Goal: Task Accomplishment & Management: Use online tool/utility

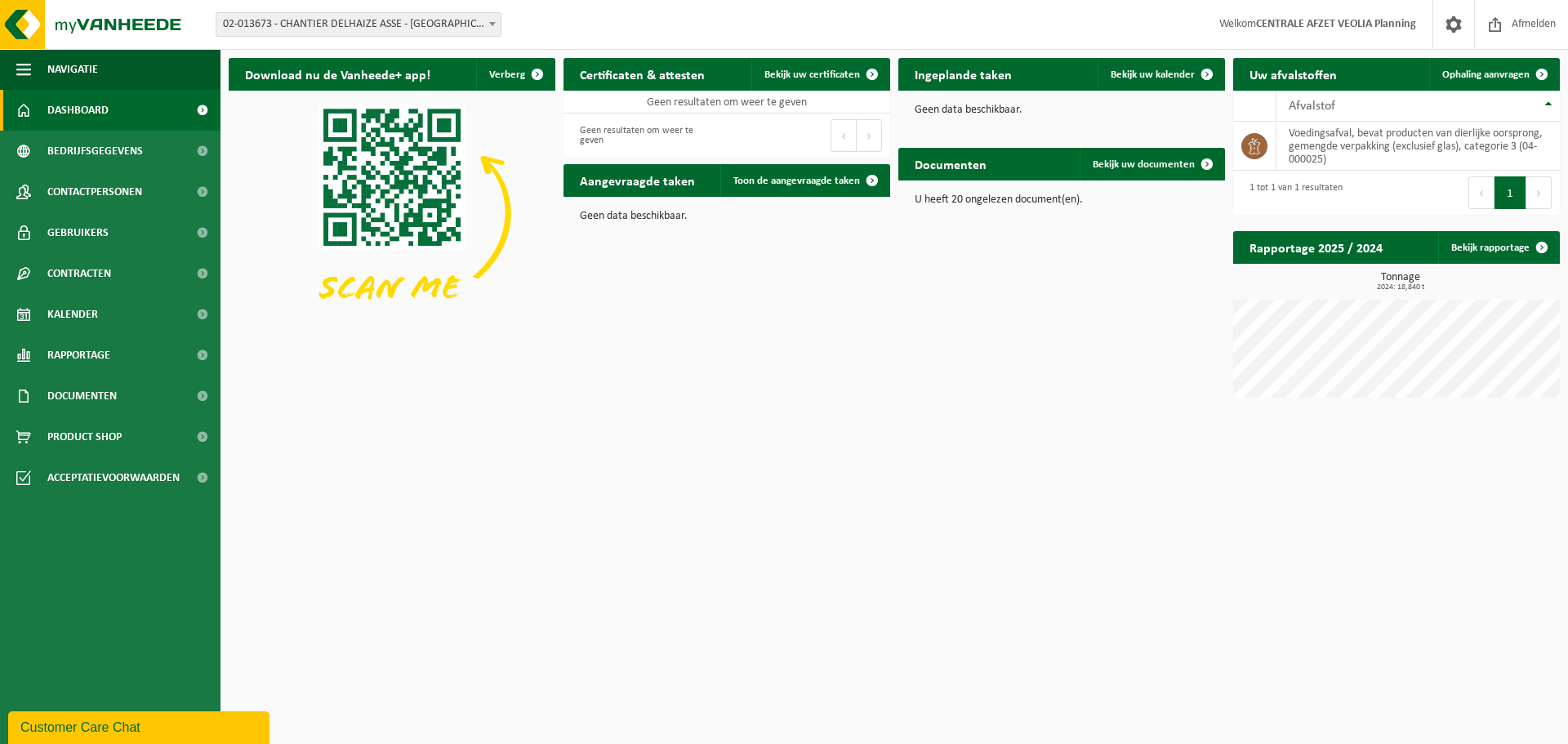
click at [387, 17] on span "02-013673 - CHANTIER DELHAIZE ASSE - [GEOGRAPHIC_DATA] - [GEOGRAPHIC_DATA]" at bounding box center [358, 24] width 284 height 23
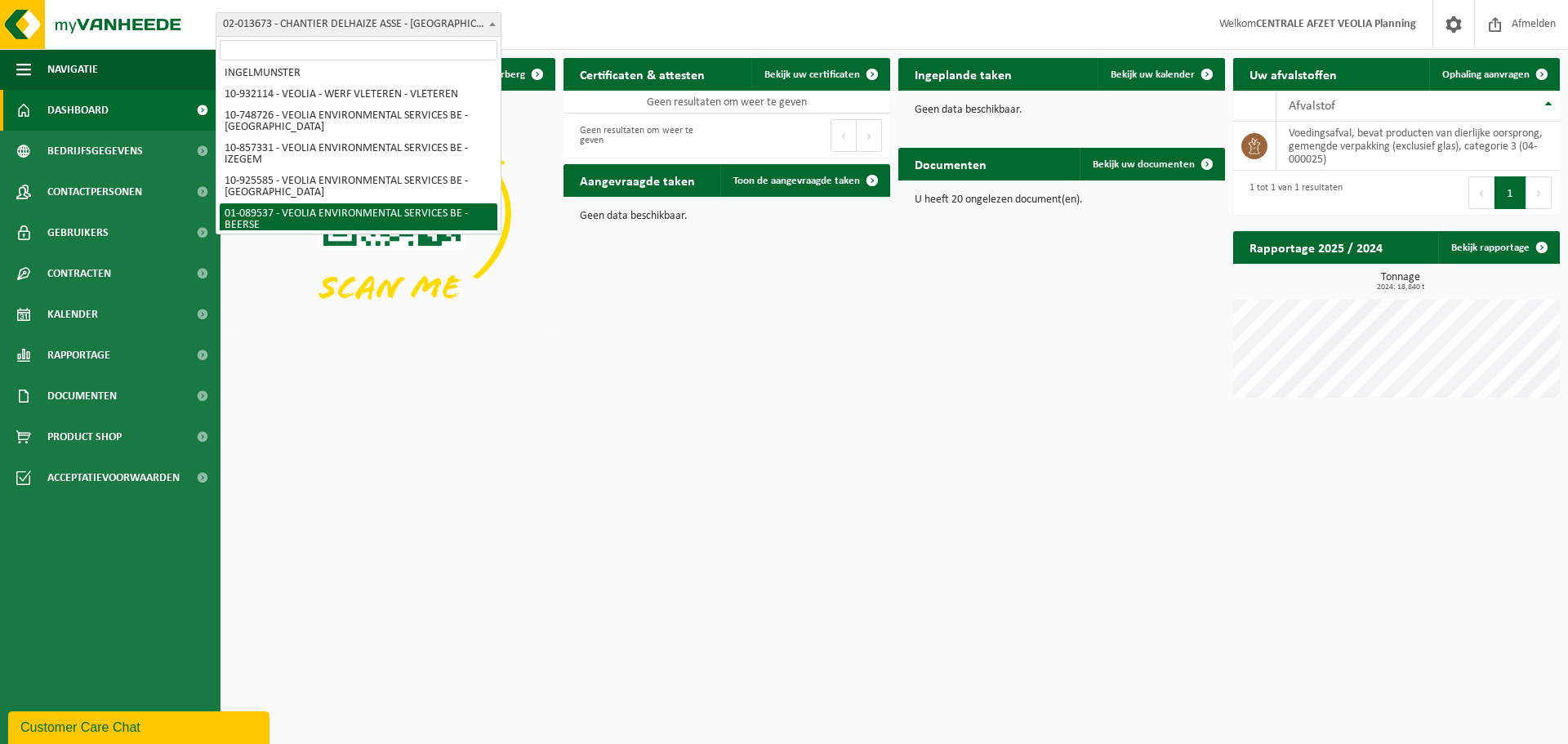
scroll to position [538, 0]
select select "732"
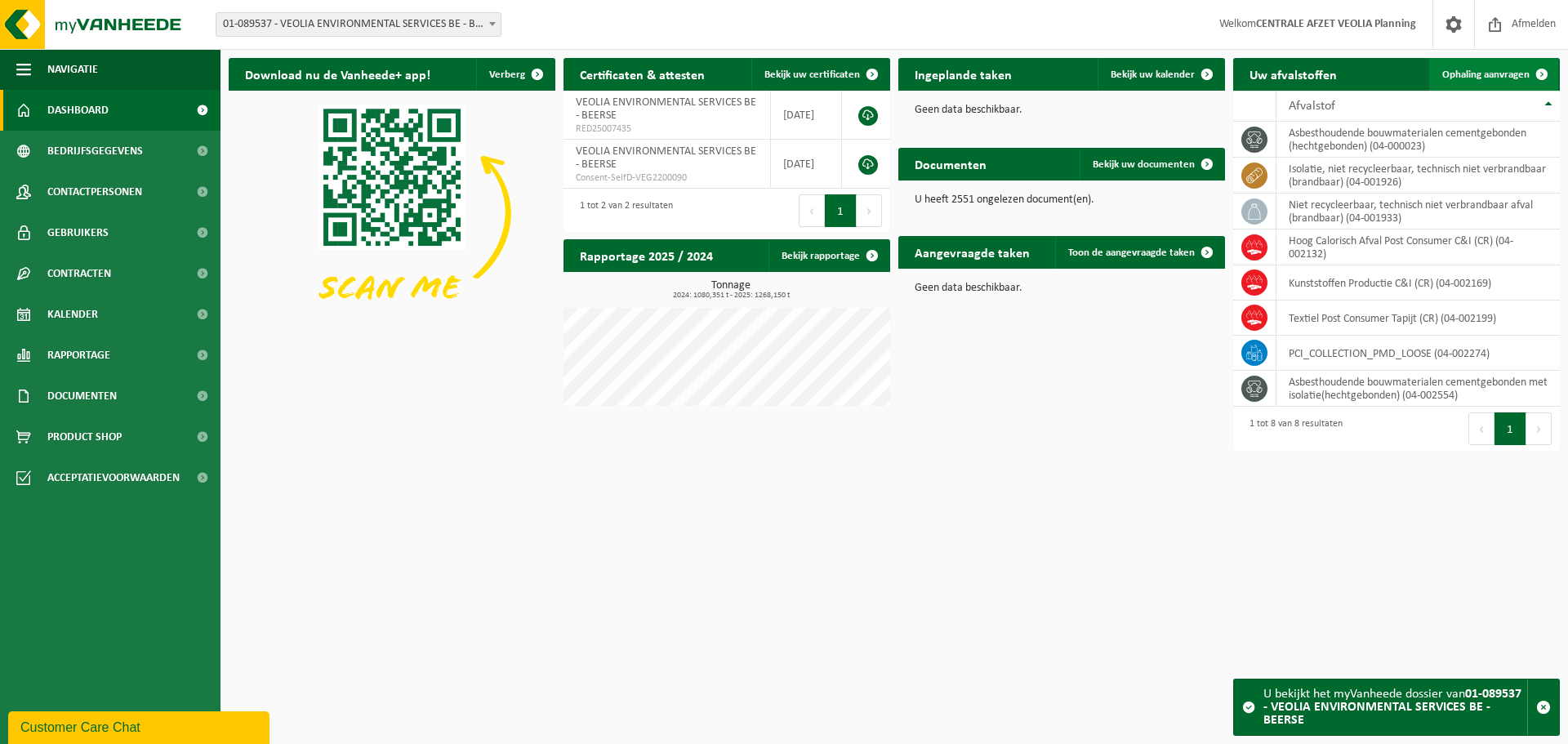
click at [1459, 78] on span "Ophaling aanvragen" at bounding box center [1486, 75] width 87 height 10
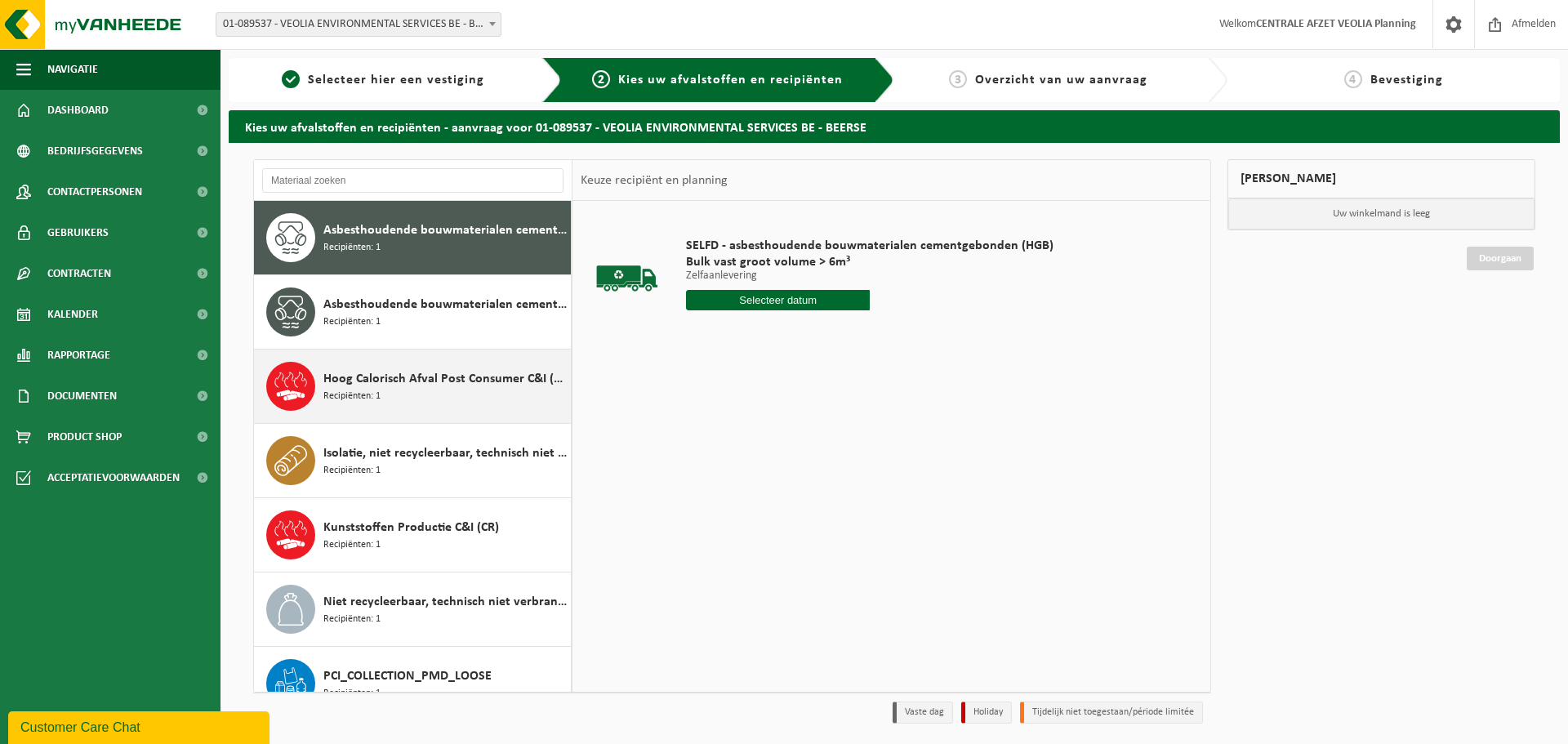
click at [413, 413] on div "Hoog Calorisch Afval Post Consumer C&I (CR) Recipiënten: 1" at bounding box center [412, 386] width 318 height 73
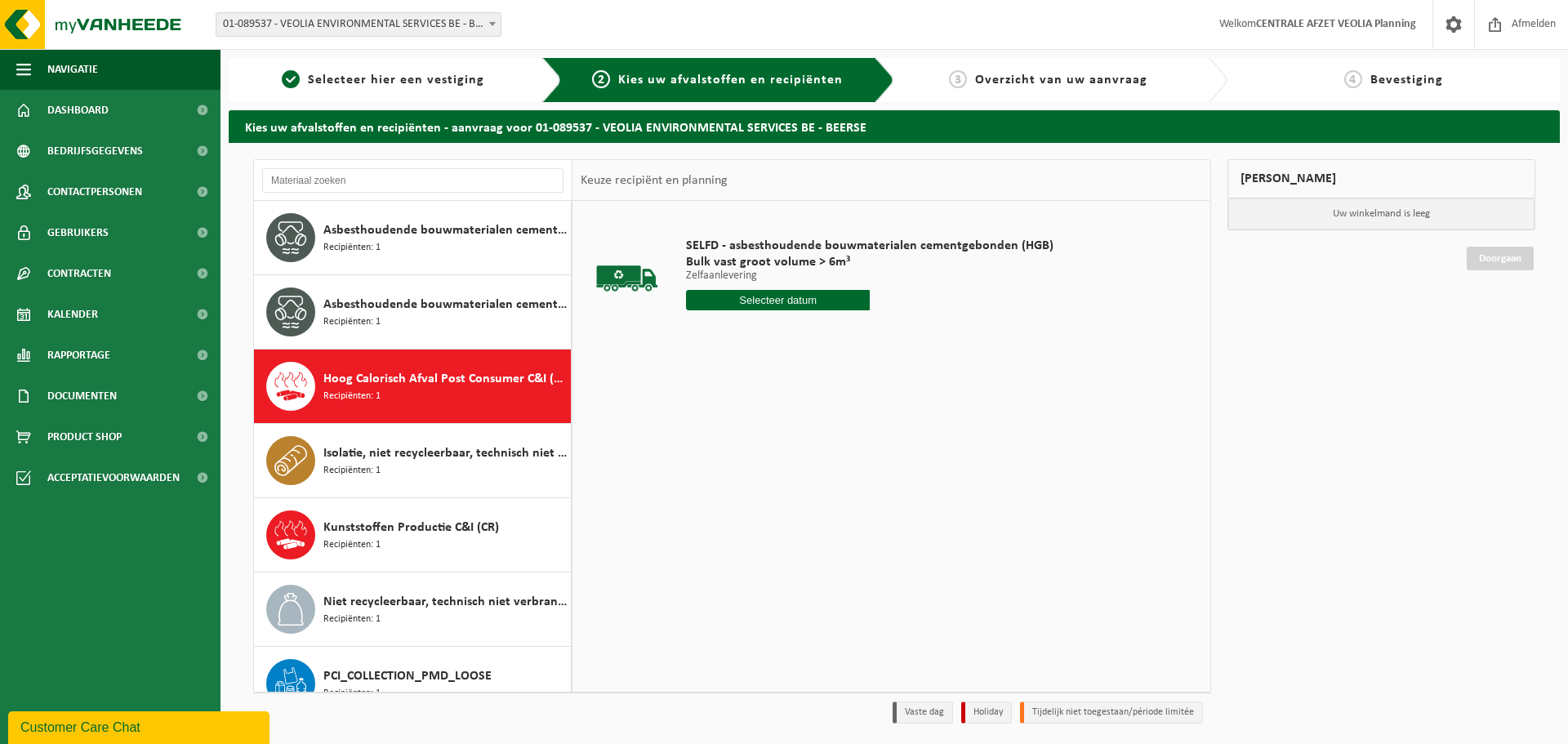
scroll to position [103, 0]
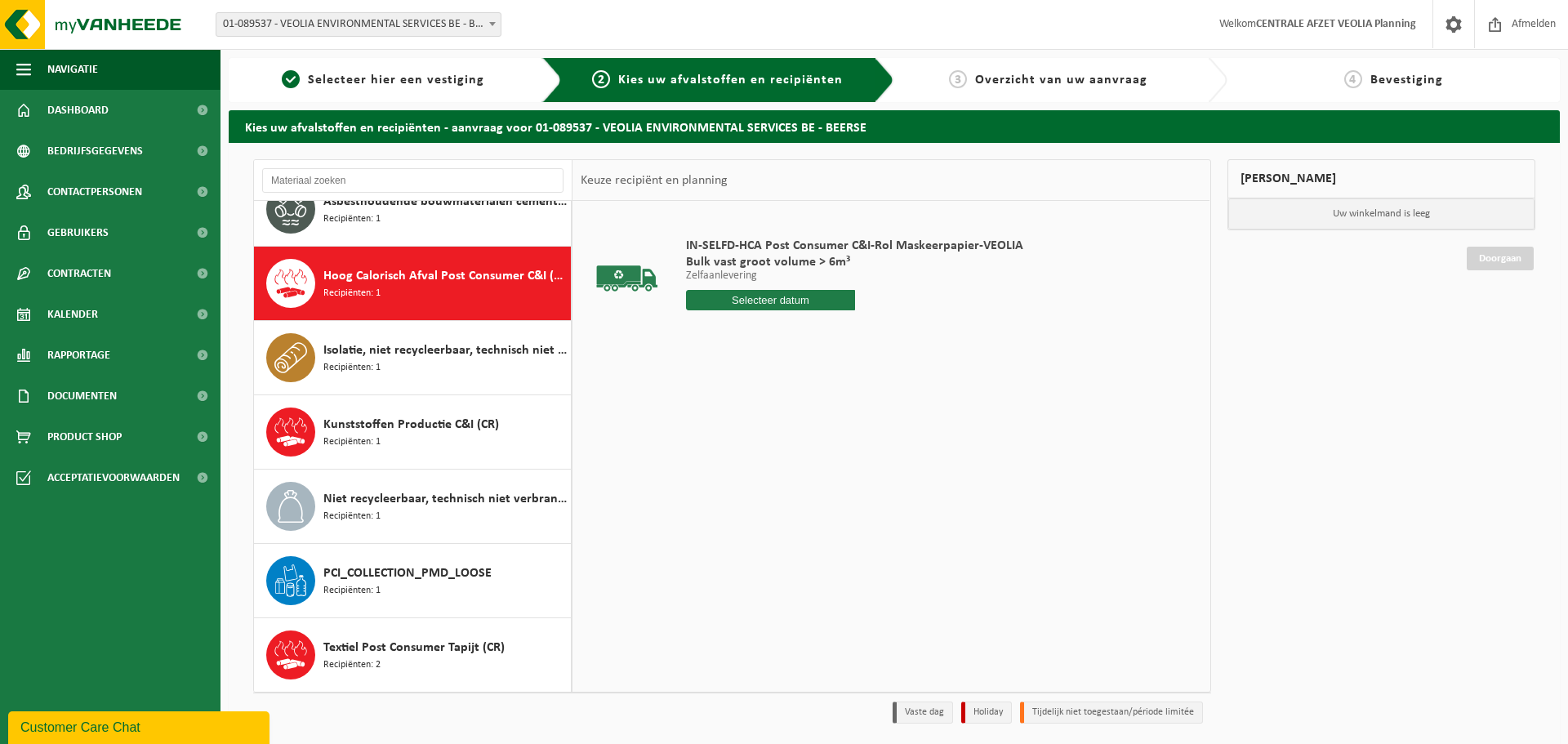
click at [825, 304] on input "text" at bounding box center [770, 300] width 169 height 20
click at [779, 305] on input "text" at bounding box center [770, 300] width 169 height 20
click at [775, 298] on input "text" at bounding box center [770, 300] width 169 height 20
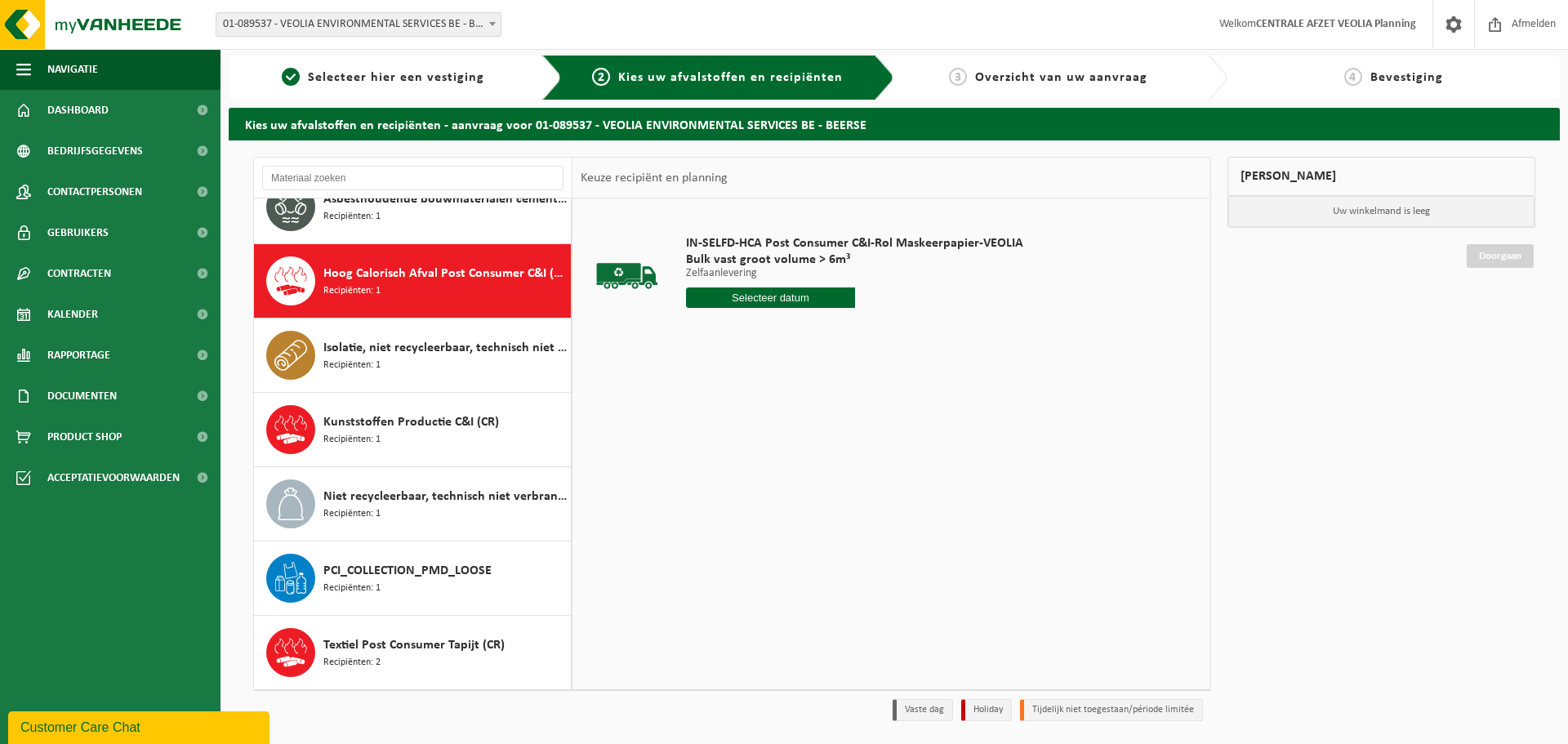
scroll to position [0, 0]
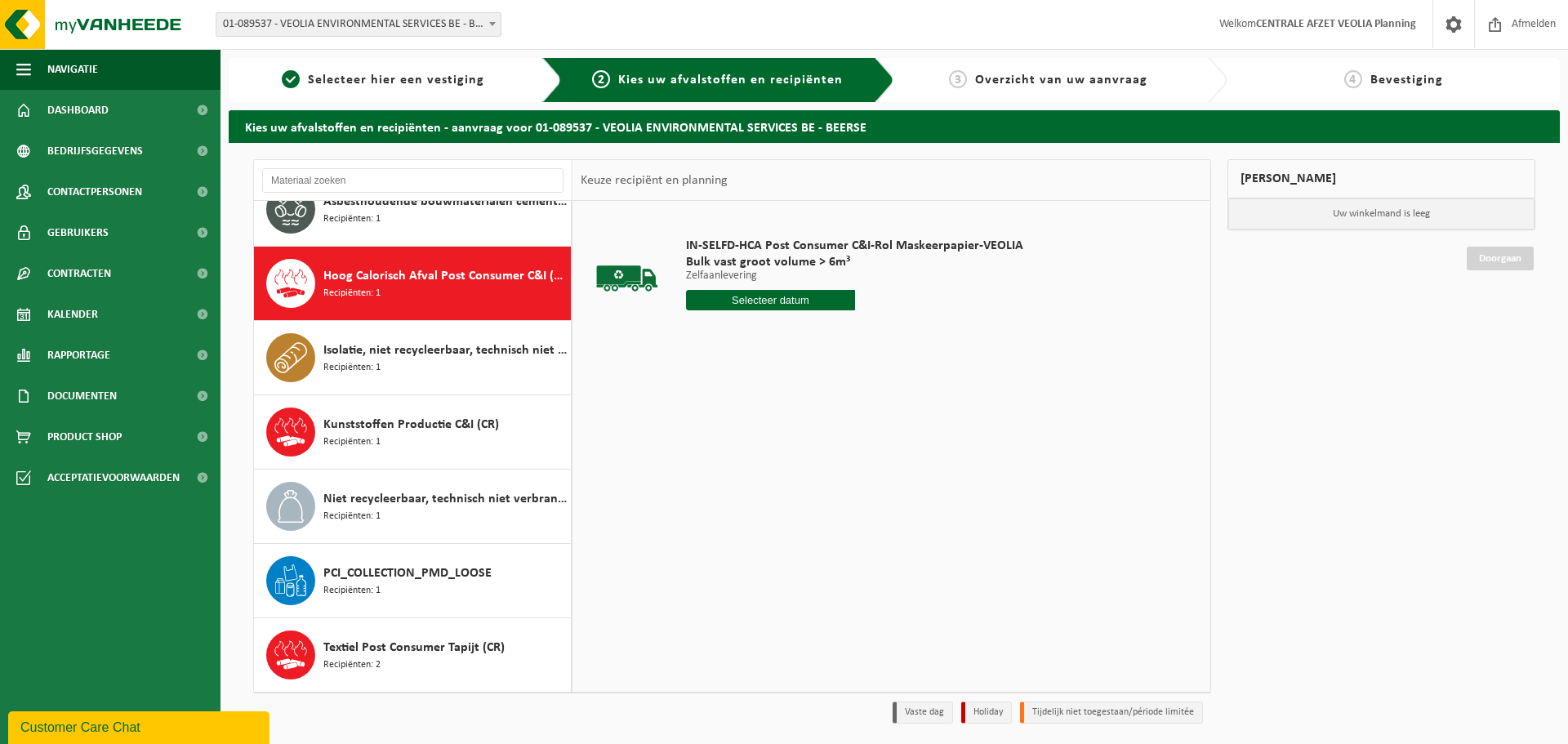
click at [788, 297] on input "text" at bounding box center [770, 300] width 169 height 20
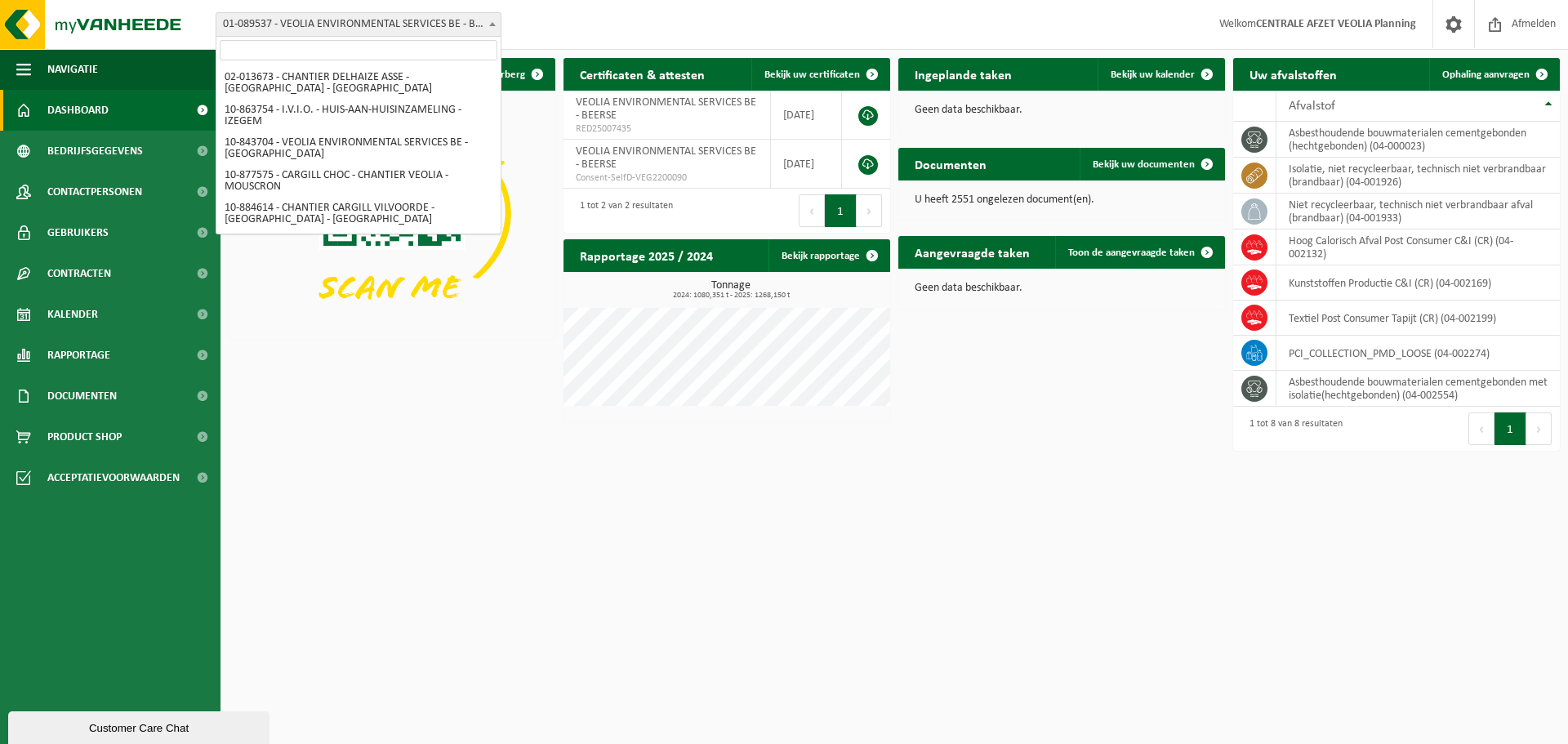
click at [371, 30] on span "01-089537 - VEOLIA ENVIRONMENTAL SERVICES BE - BEERSE" at bounding box center [358, 24] width 284 height 23
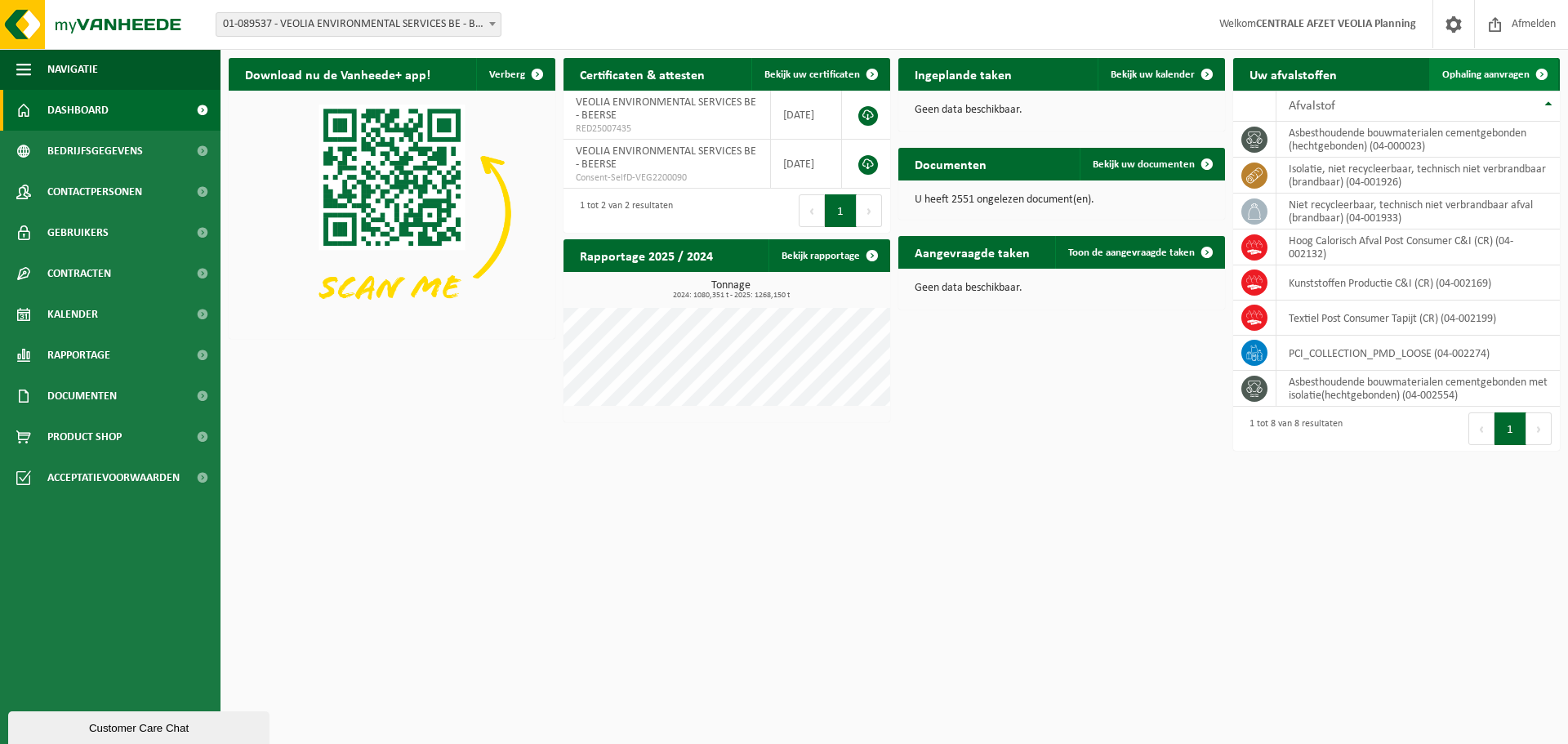
click at [1510, 71] on span "Ophaling aanvragen" at bounding box center [1486, 75] width 87 height 10
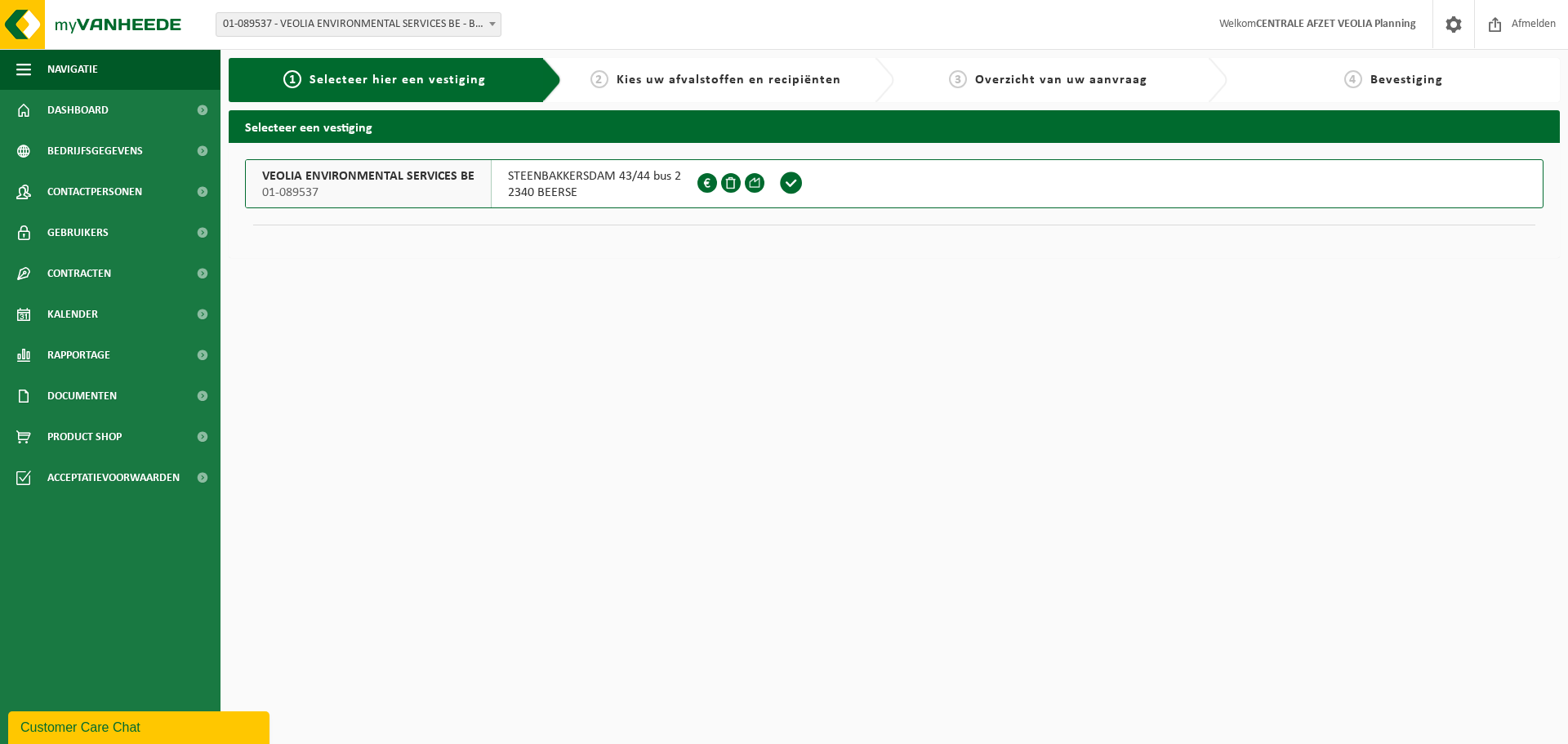
click at [548, 175] on span "STEENBAKKERSDAM 43/44 bus 2" at bounding box center [594, 176] width 173 height 17
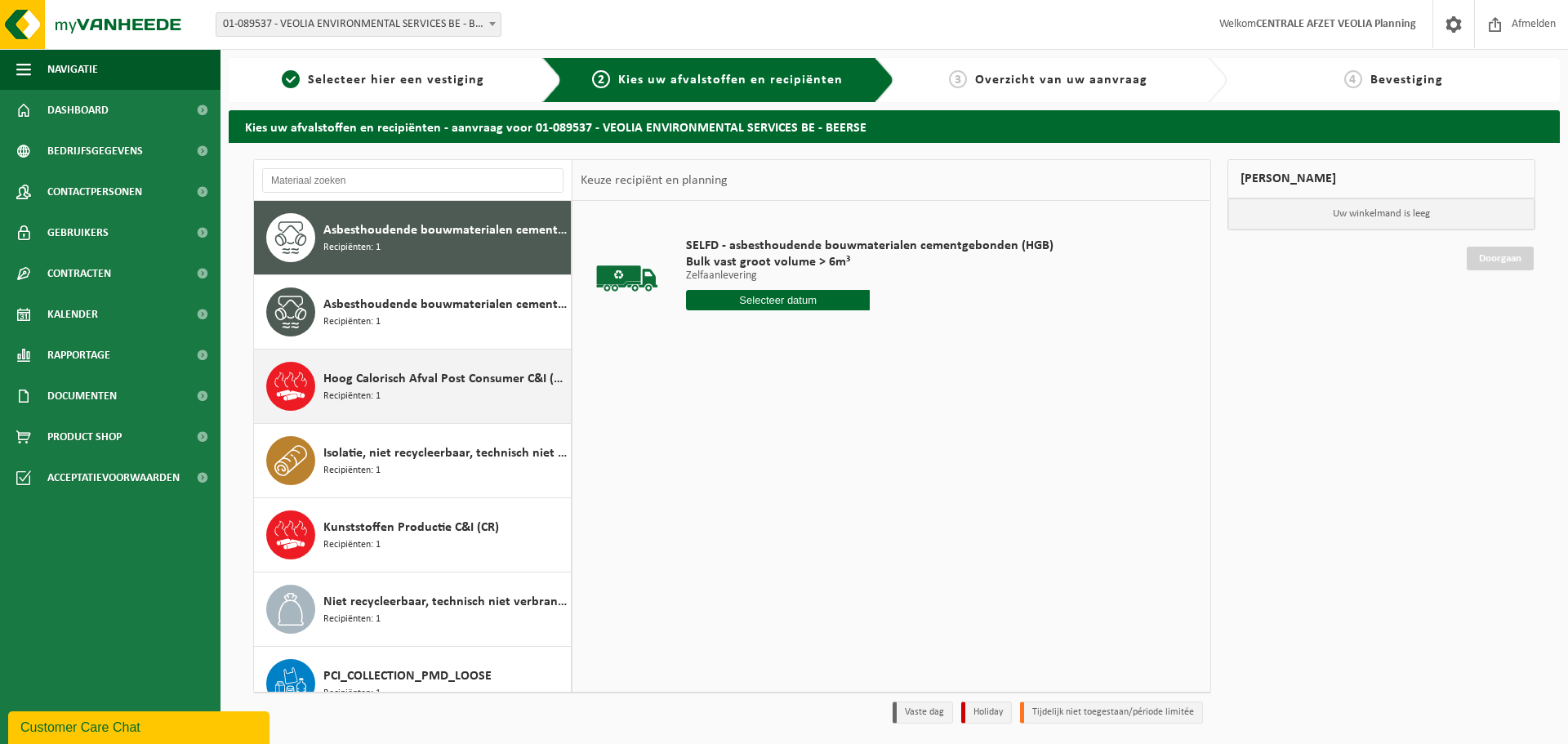
click at [454, 407] on div "Hoog Calorisch Afval Post Consumer C&I (CR) Recipiënten: 1" at bounding box center [445, 386] width 243 height 49
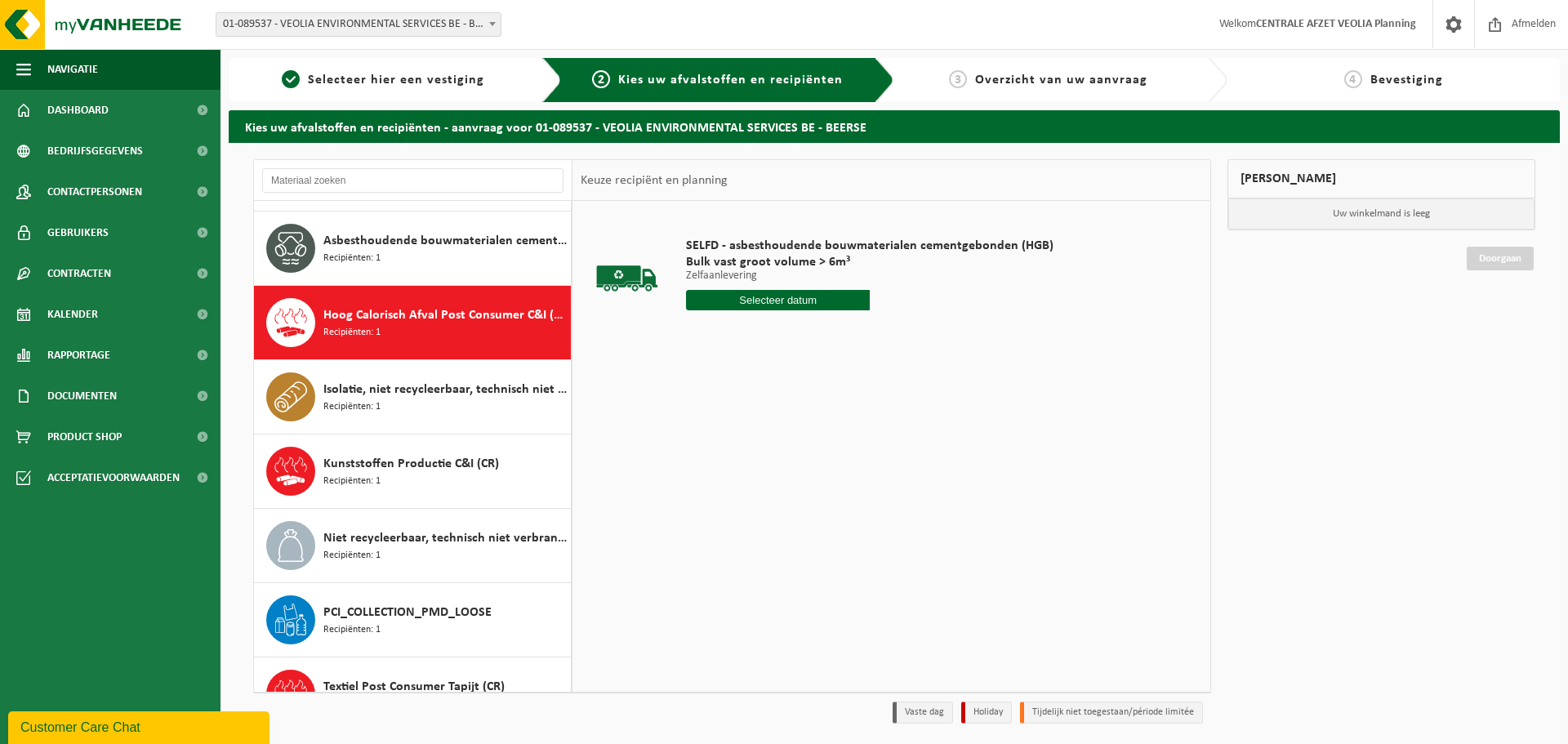
scroll to position [103, 0]
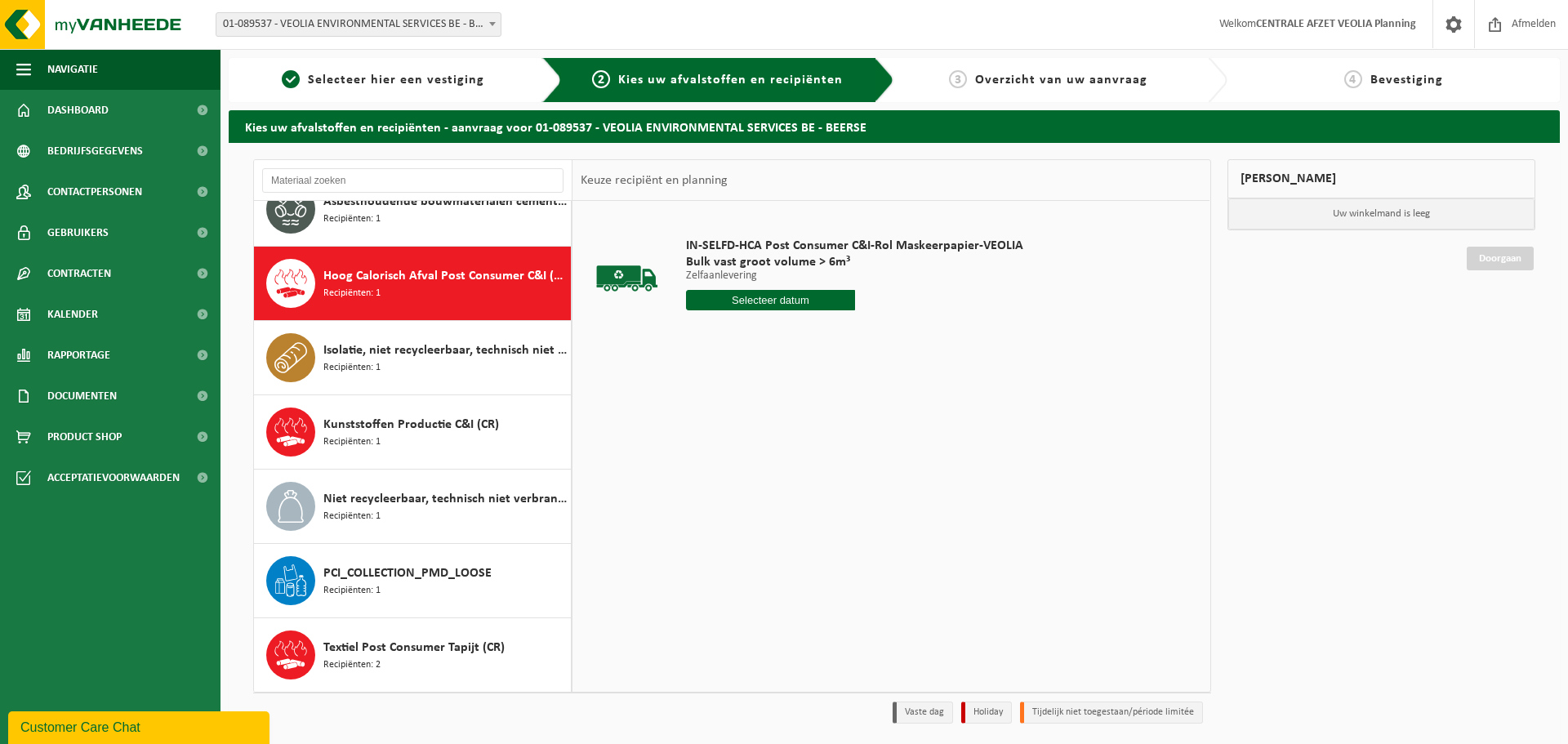
click at [760, 305] on input "text" at bounding box center [770, 300] width 169 height 20
click at [735, 500] on div "30" at bounding box center [730, 497] width 29 height 26
type input "Van 2025-09-30"
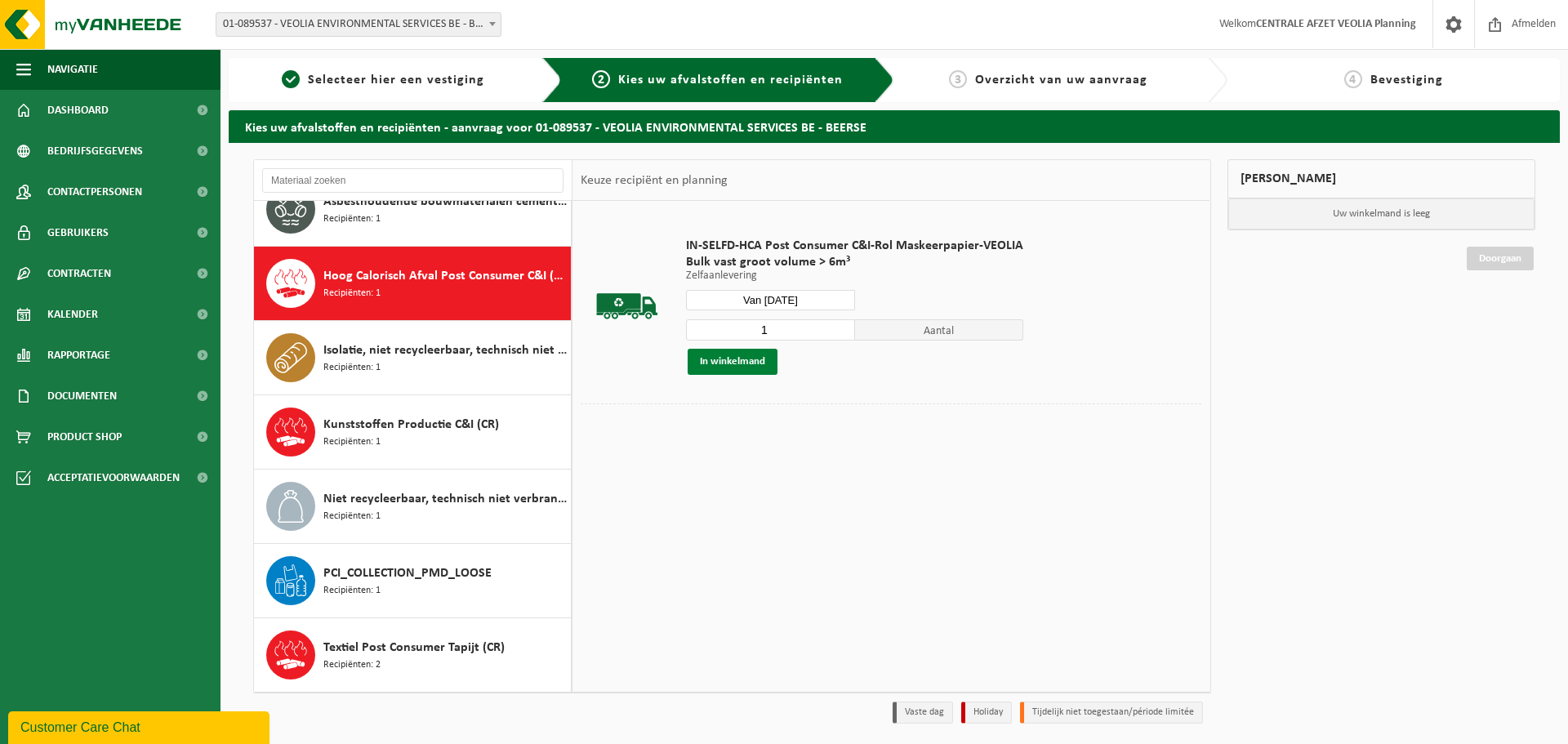
click at [751, 361] on button "In winkelmand" at bounding box center [732, 362] width 90 height 26
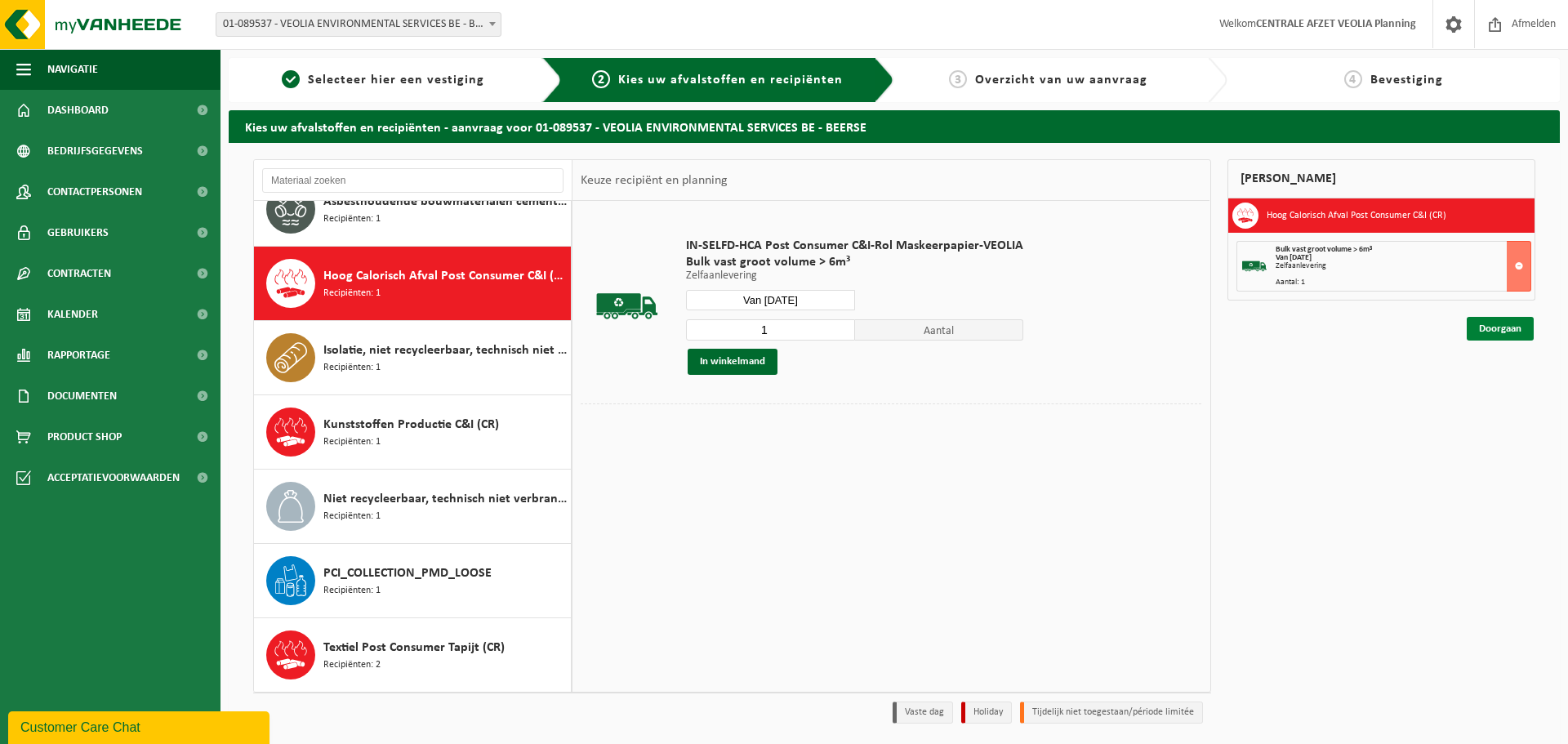
click at [1509, 334] on link "Doorgaan" at bounding box center [1500, 328] width 67 height 24
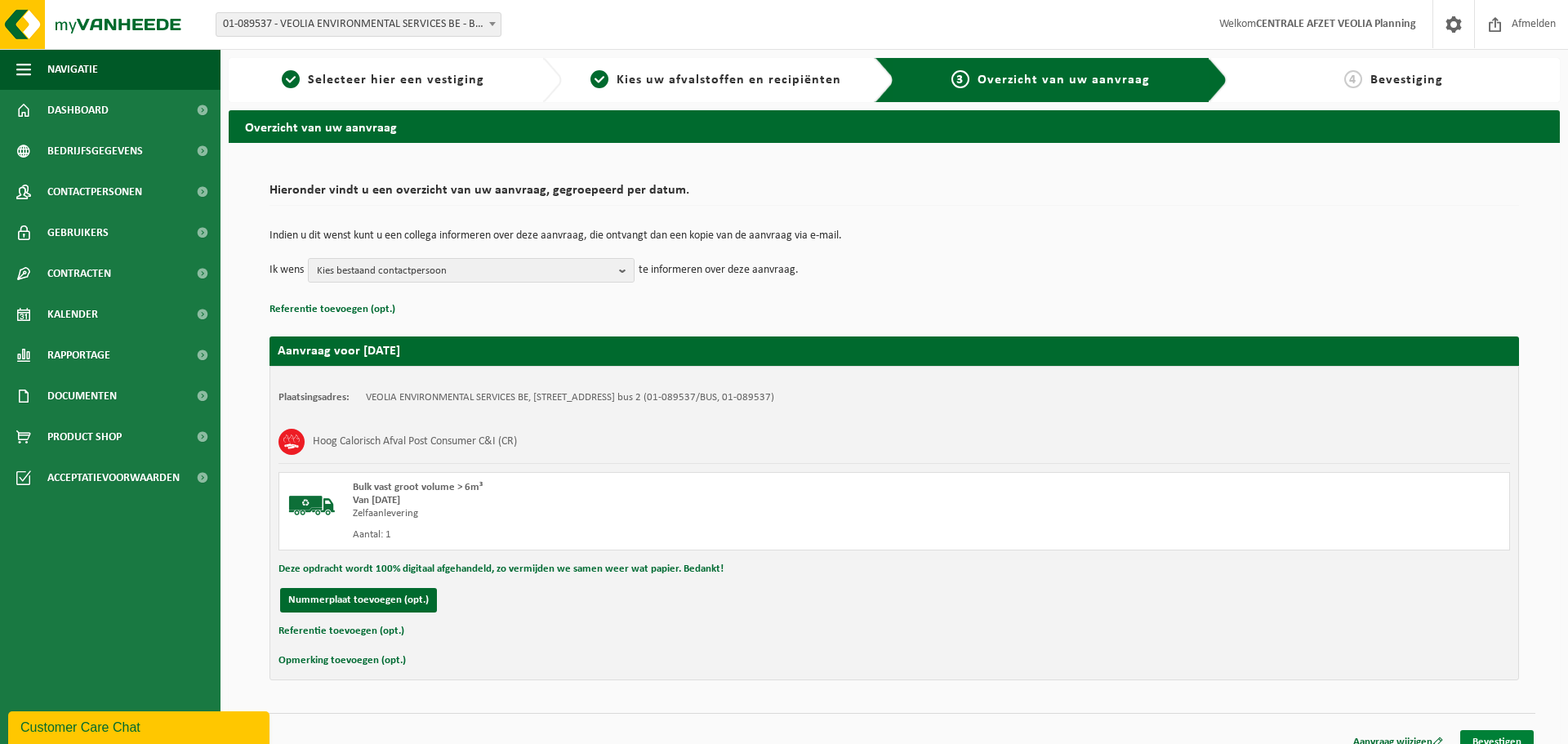
click at [1498, 734] on link "Bevestigen" at bounding box center [1497, 741] width 73 height 24
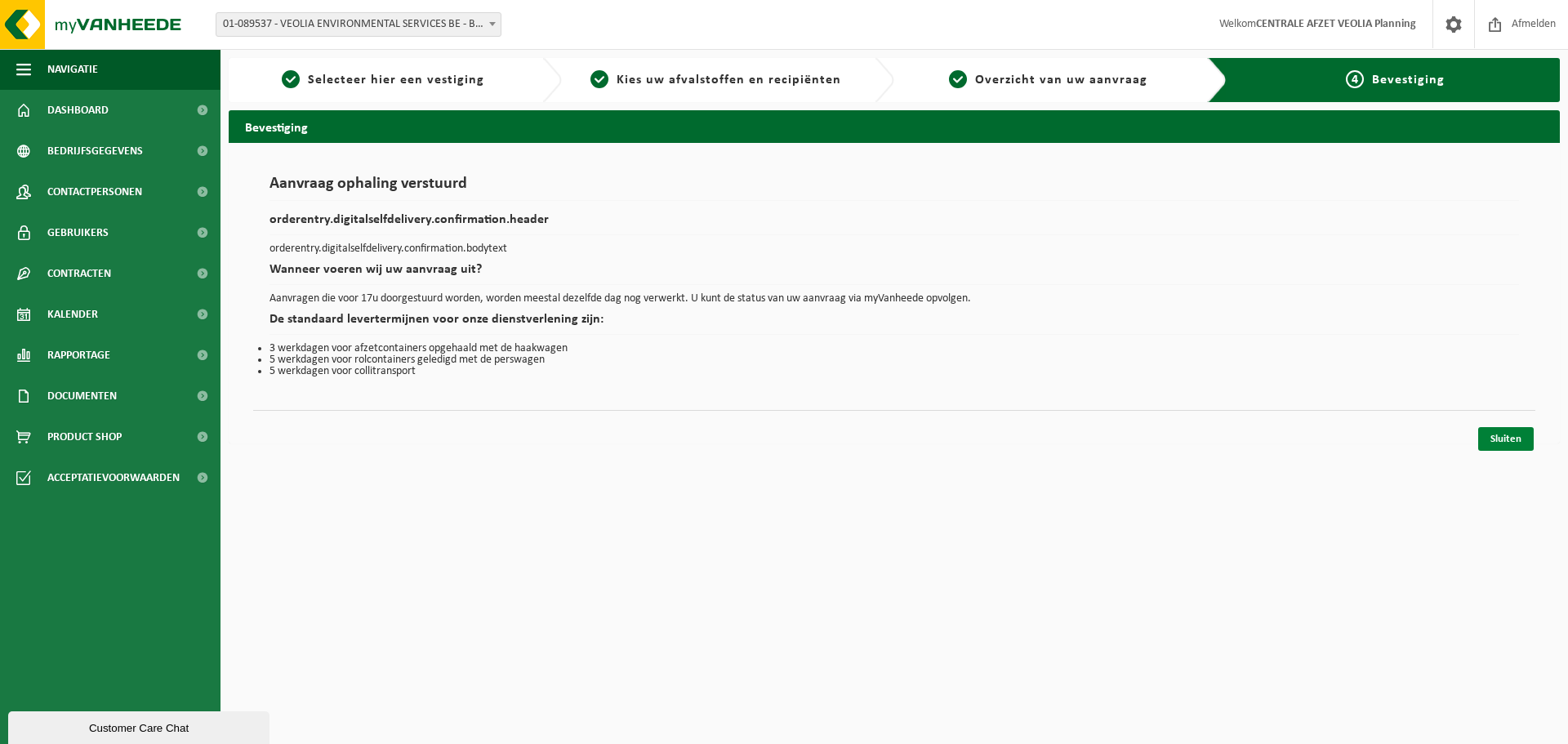
click at [1502, 437] on link "Sluiten" at bounding box center [1506, 438] width 56 height 24
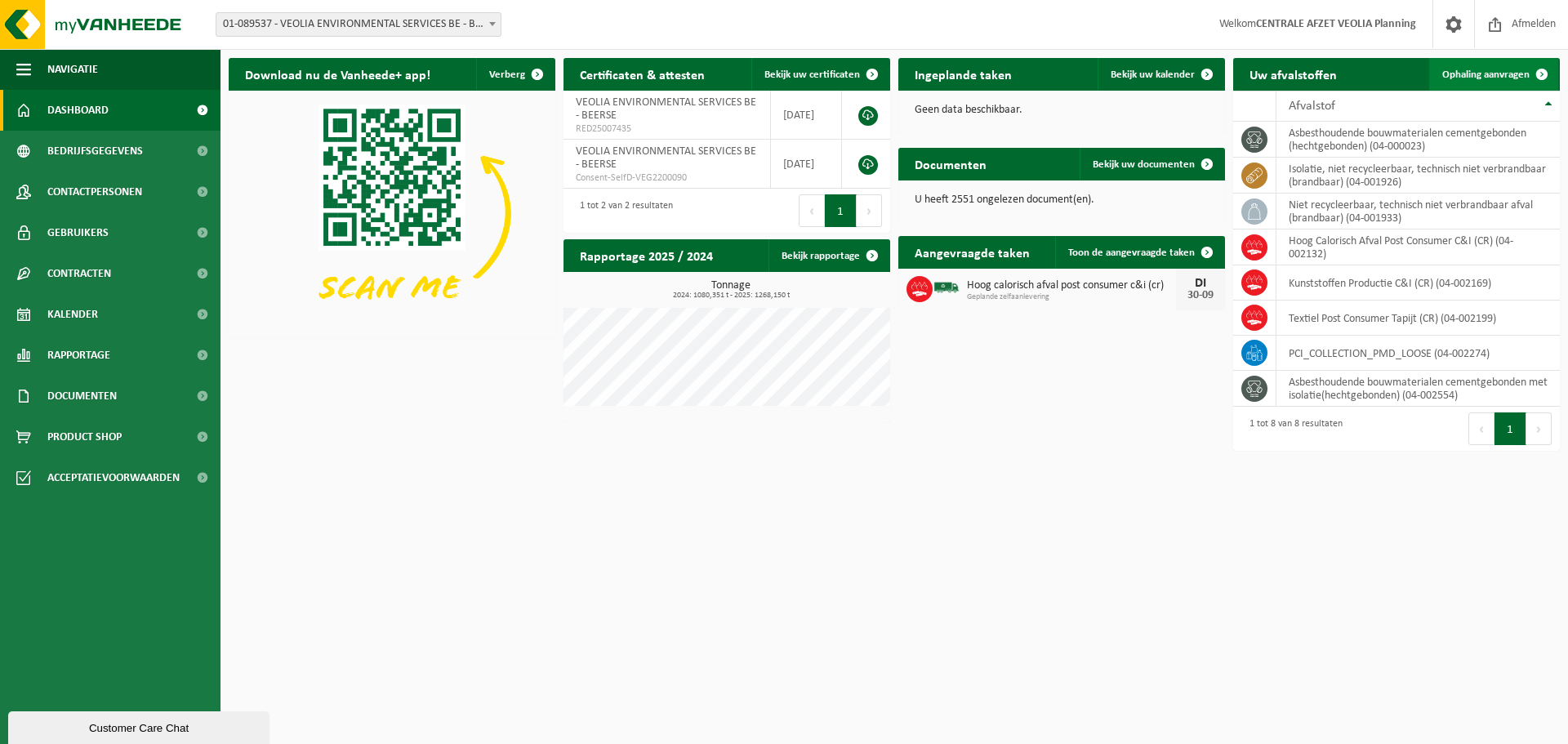
click at [1530, 63] on span at bounding box center [1541, 74] width 32 height 32
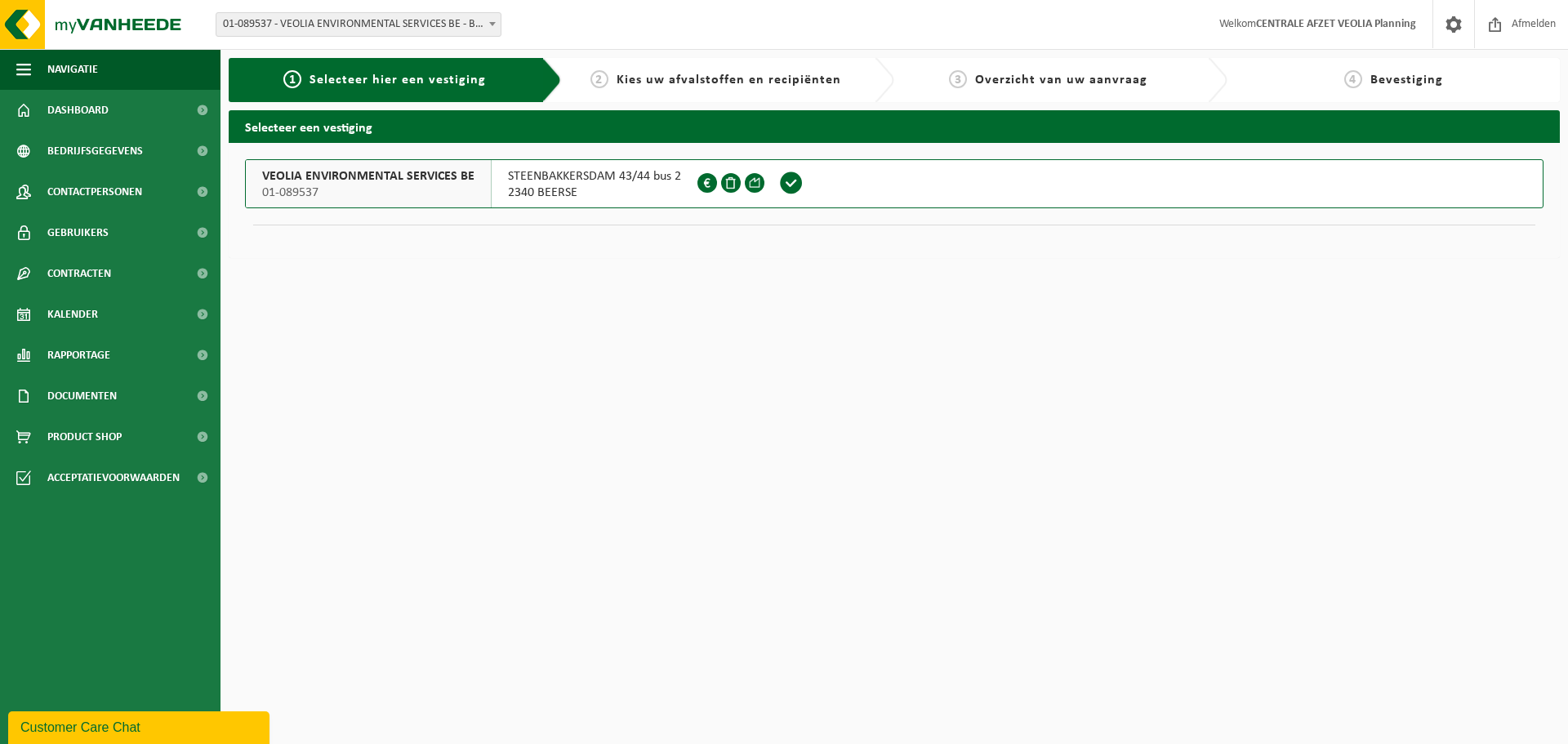
click at [575, 190] on span "2340 BEERSE" at bounding box center [594, 193] width 173 height 17
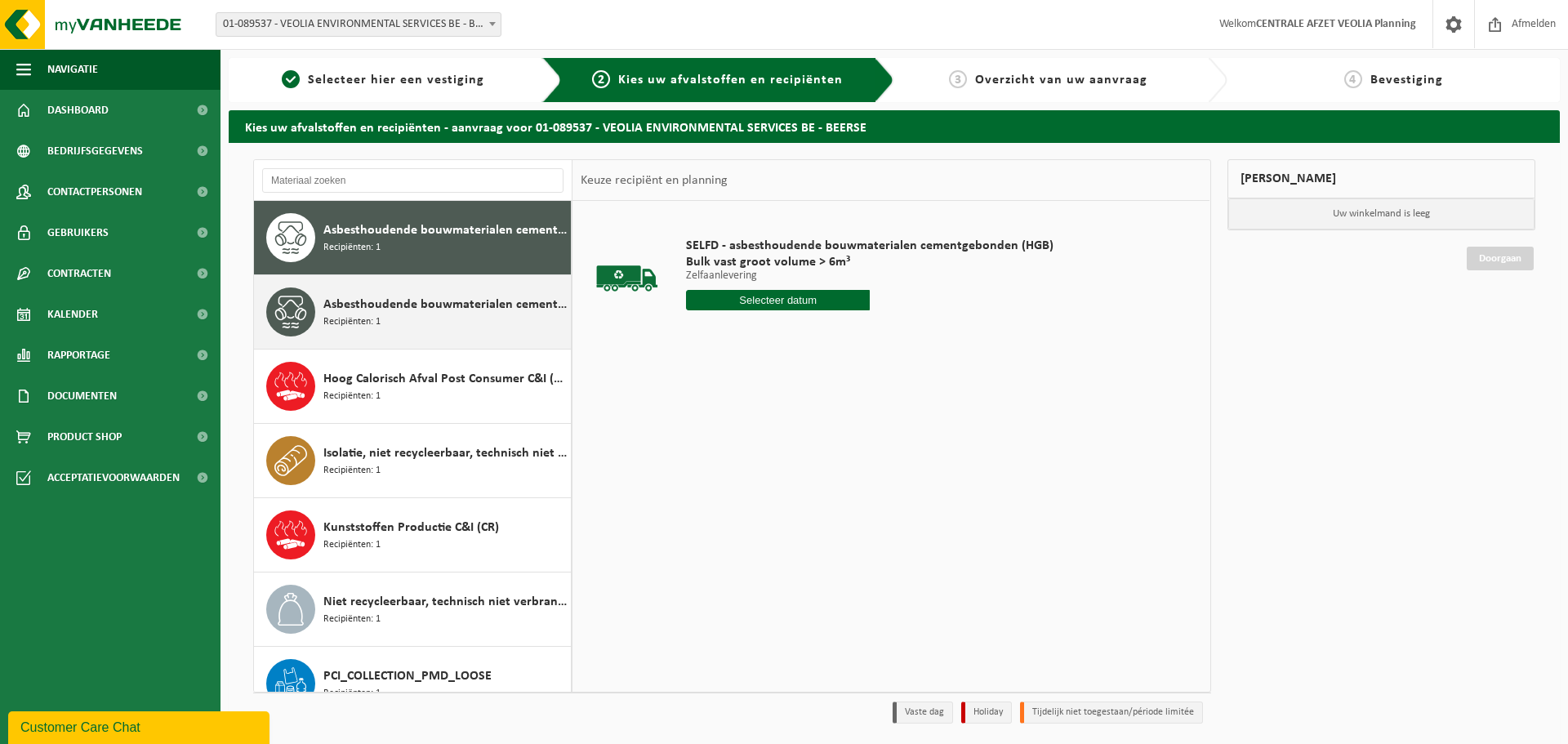
click at [496, 297] on span "Asbesthoudende bouwmaterialen cementgebonden met isolatie(hechtgebonden)" at bounding box center [445, 304] width 243 height 19
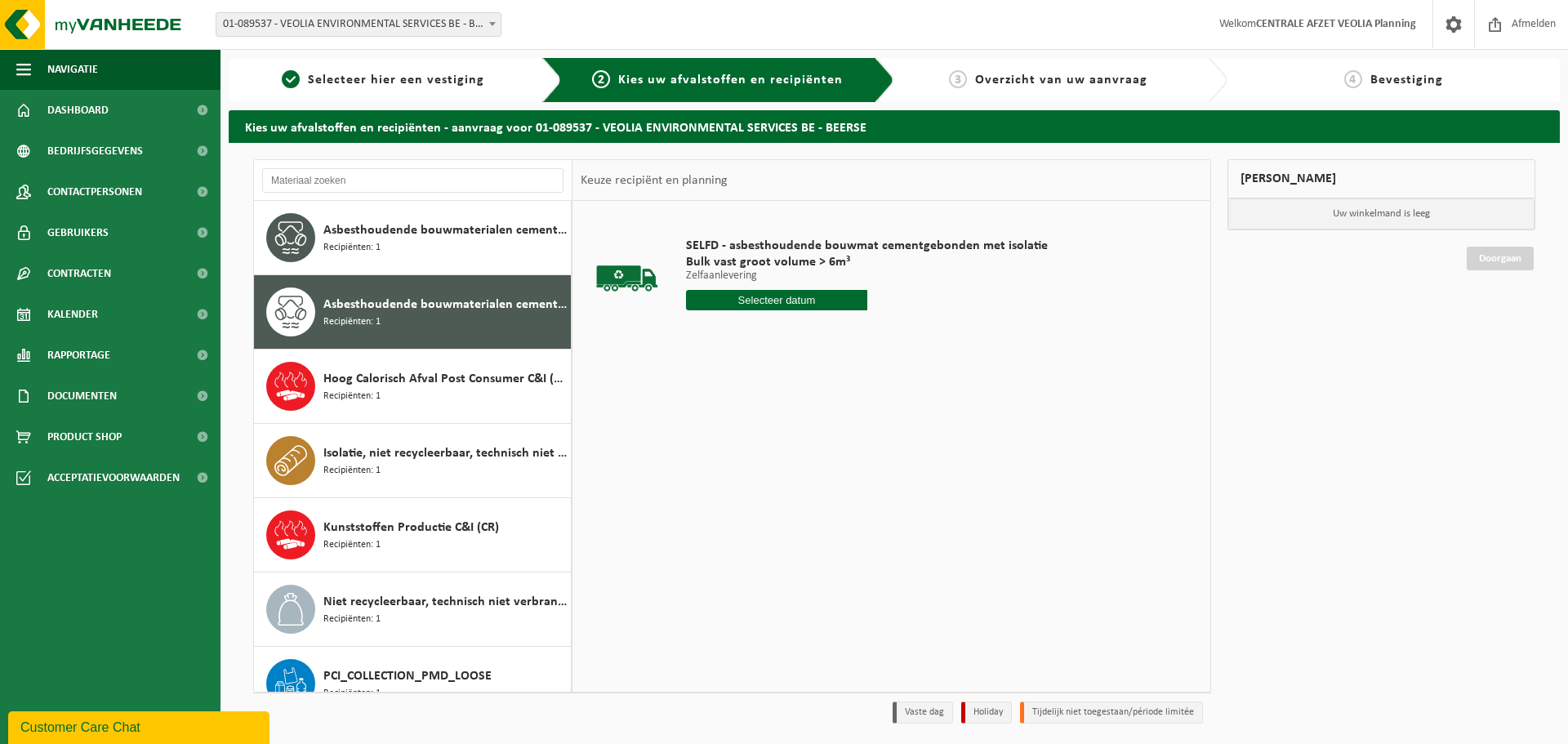
click at [455, 247] on div "Asbesthoudende bouwmaterialen cementgebonden (hechtgebonden) Recipiënten: 1" at bounding box center [445, 238] width 243 height 49
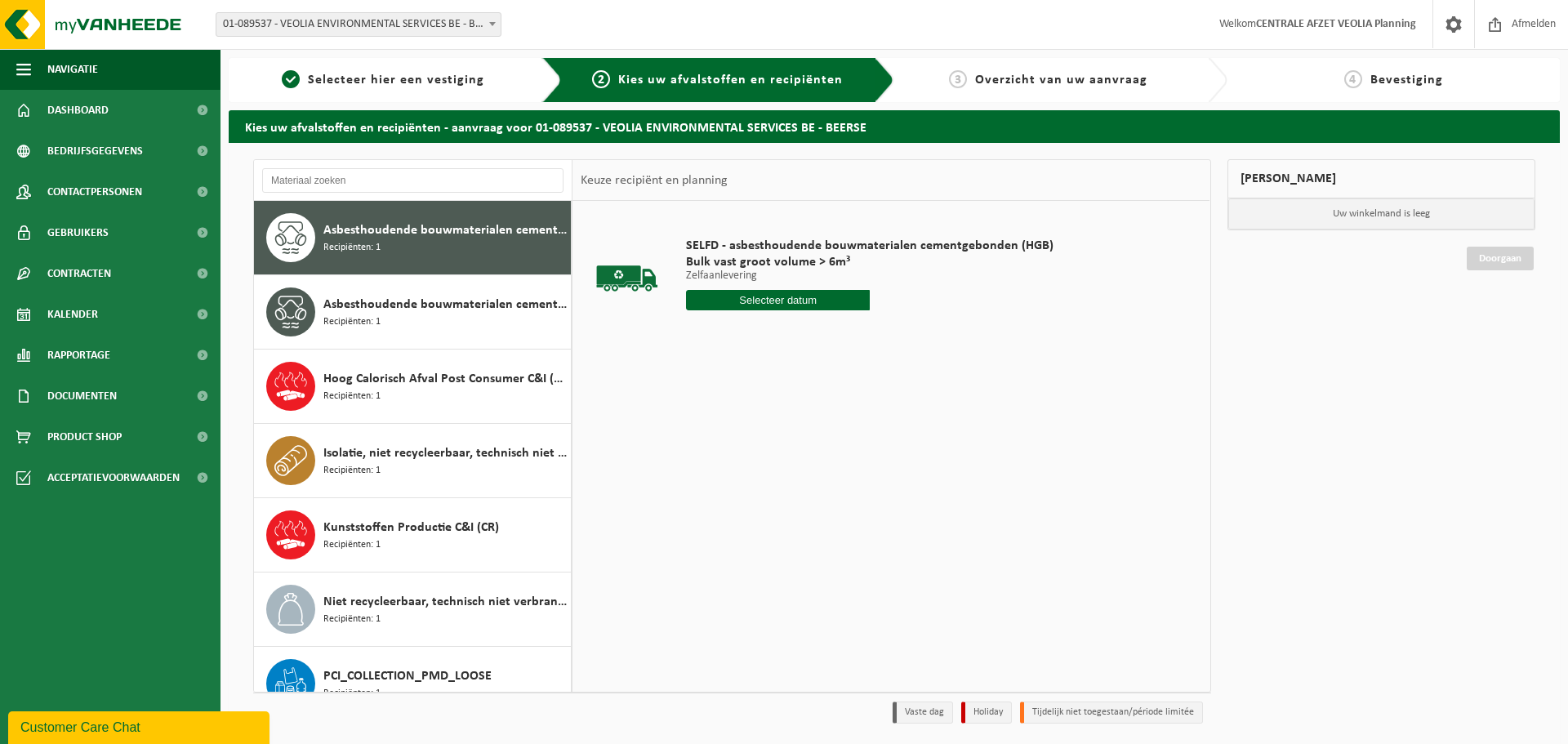
click at [798, 308] on input "text" at bounding box center [777, 300] width 184 height 20
click at [785, 290] on input "text" at bounding box center [777, 300] width 184 height 20
click at [796, 301] on input "text" at bounding box center [777, 300] width 184 height 20
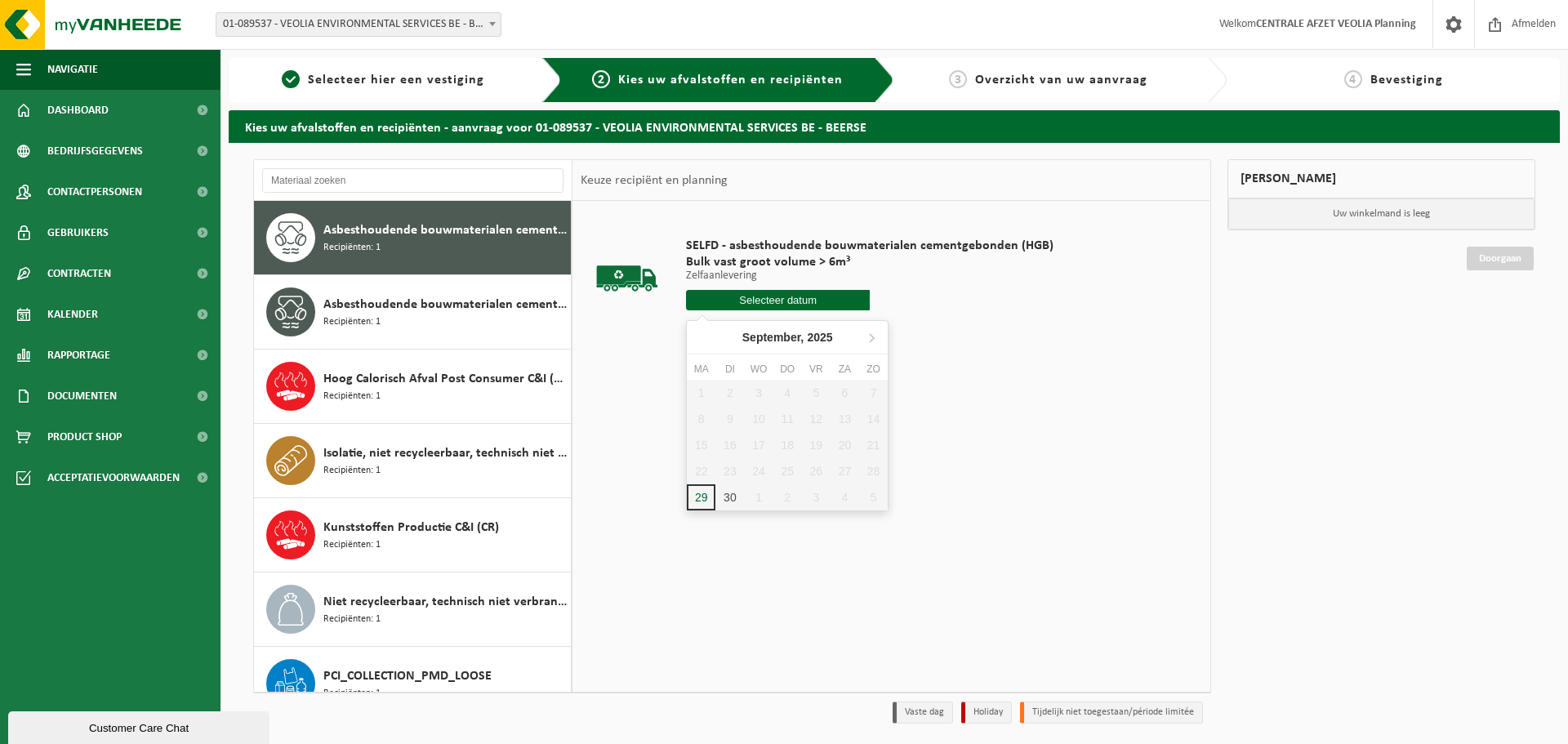
click at [762, 303] on input "text" at bounding box center [777, 300] width 184 height 20
click at [730, 504] on div "30" at bounding box center [730, 497] width 29 height 26
type input "Van [DATE]"
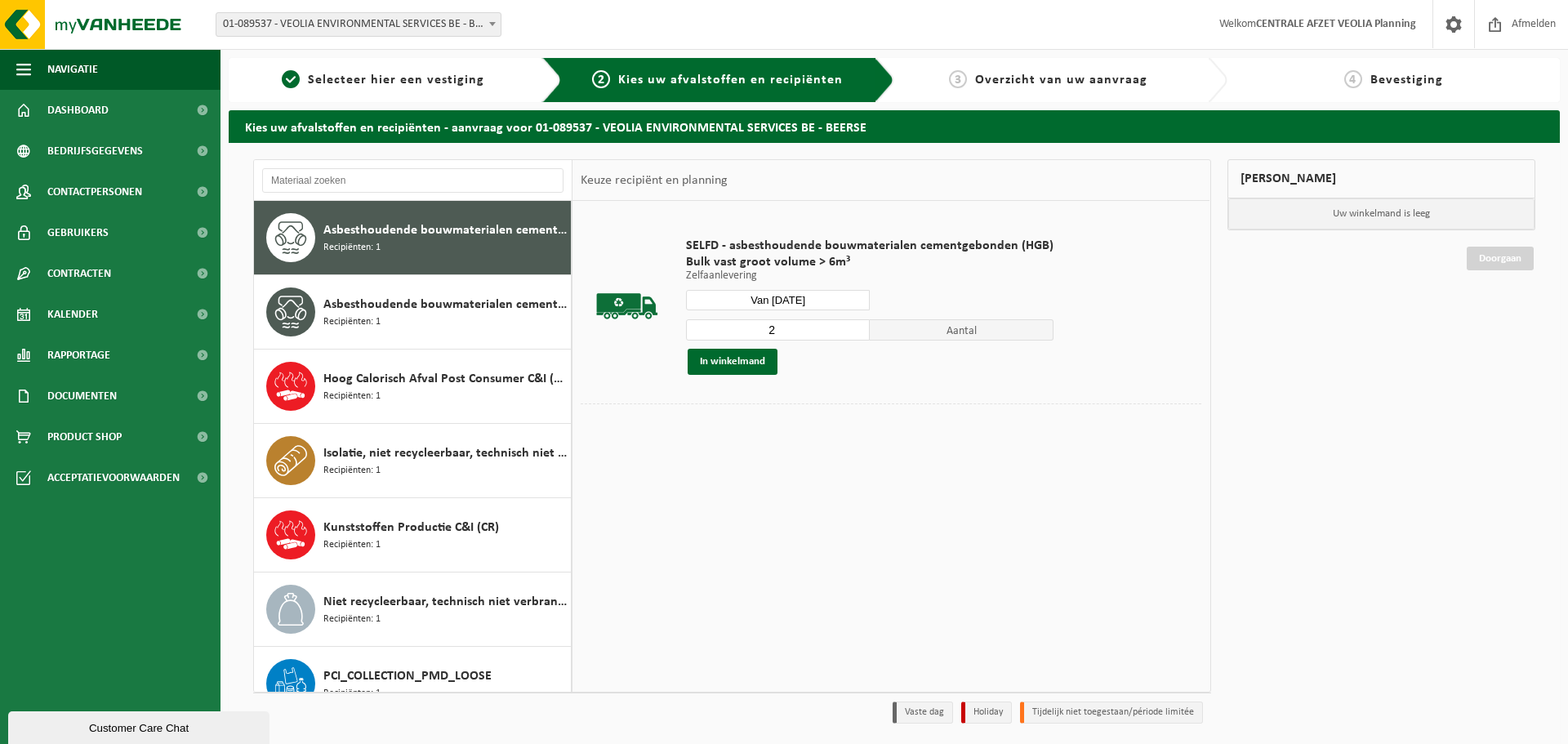
type input "2"
click at [857, 327] on input "2" at bounding box center [777, 329] width 184 height 21
click at [740, 362] on button "In winkelmand" at bounding box center [732, 362] width 90 height 26
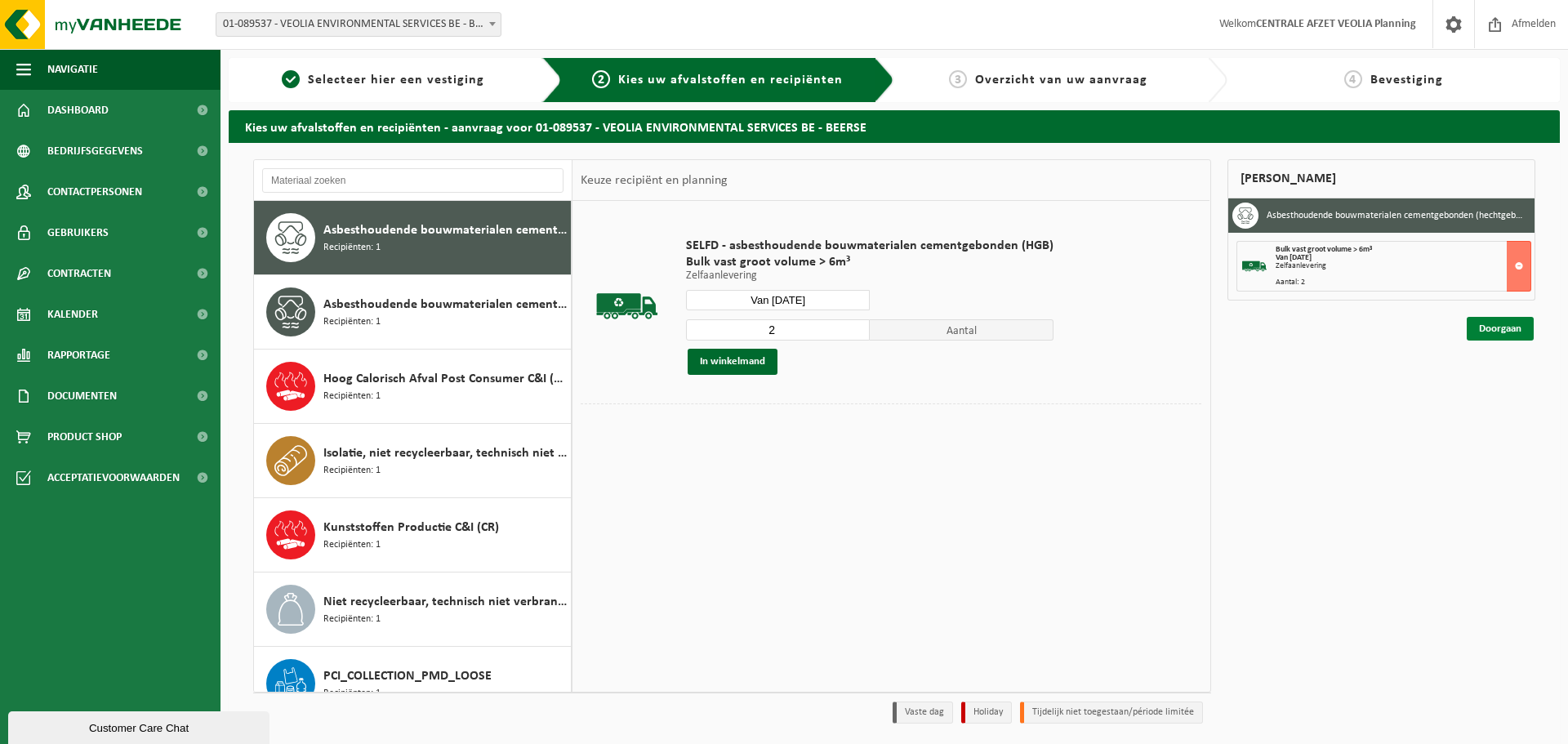
click at [1507, 329] on link "Doorgaan" at bounding box center [1500, 328] width 67 height 24
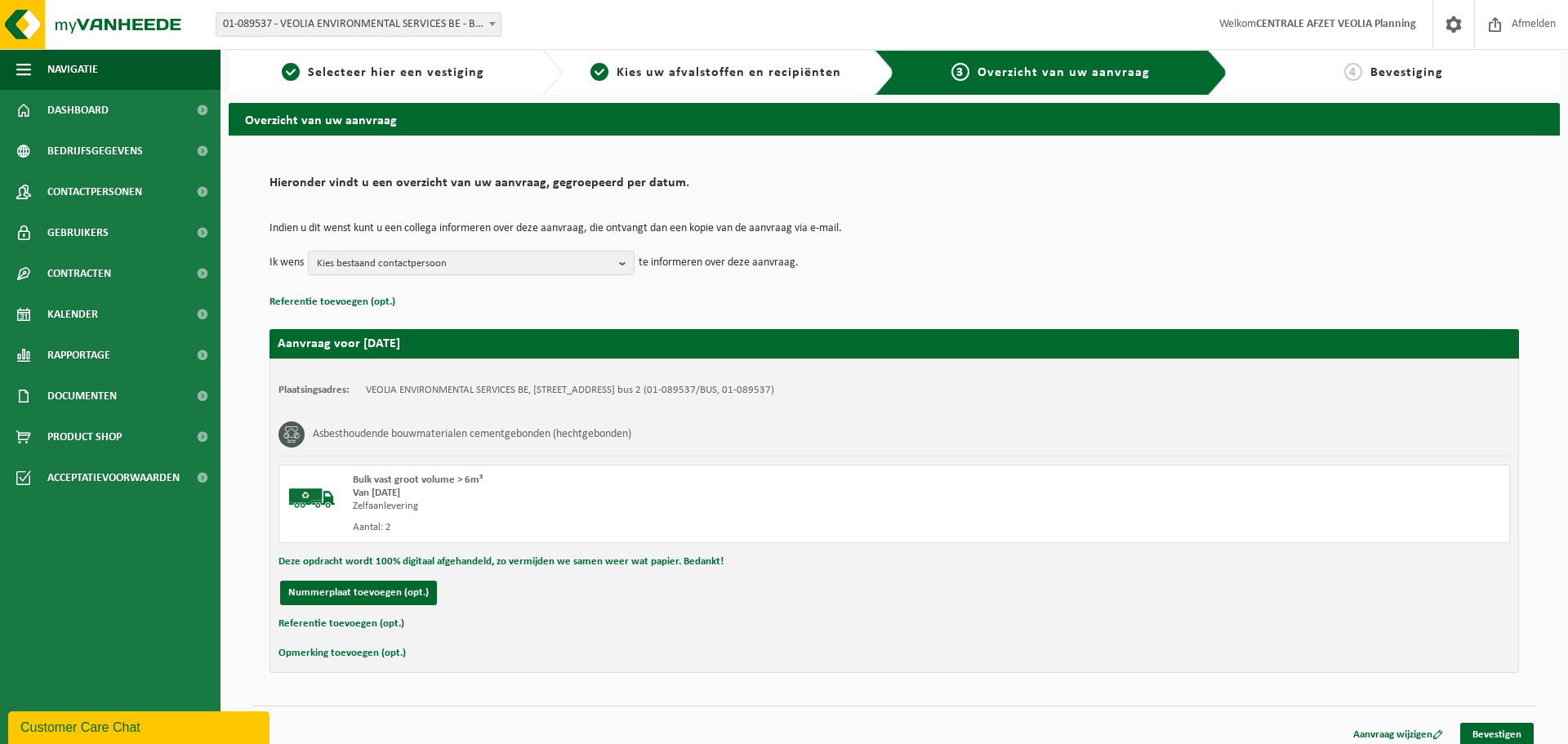
scroll to position [19, 0]
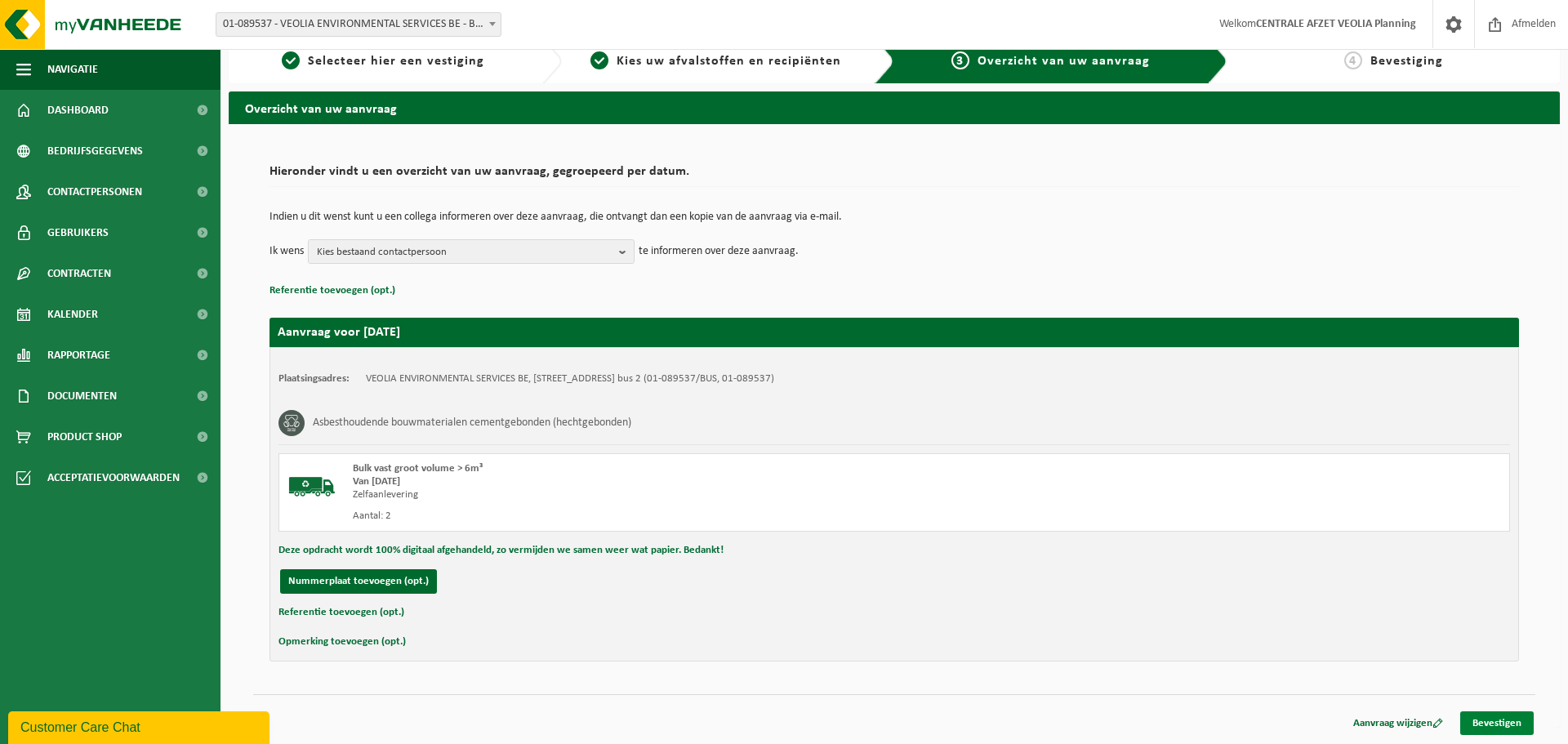
drag, startPoint x: 1500, startPoint y: 743, endPoint x: 1497, endPoint y: 730, distance: 13.3
click at [1499, 725] on html "Vestiging: 02-013673 - CHANTIER DELHAIZE ASSE - VEOLIA - ASSE 10-863754 - I.V.I…" at bounding box center [784, 353] width 1568 height 744
click at [1495, 726] on link "Bevestigen" at bounding box center [1497, 722] width 73 height 24
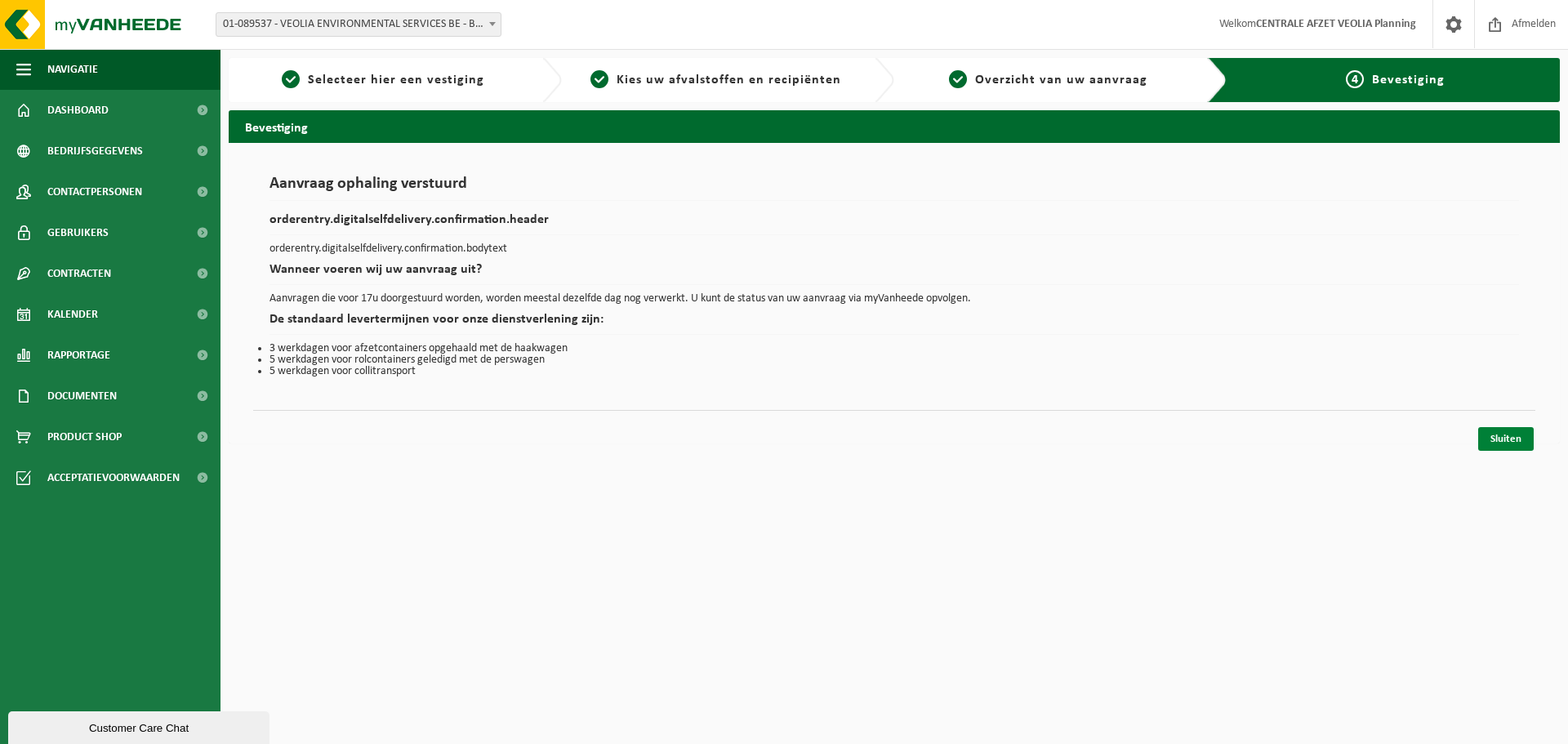
click at [1488, 427] on link "Sluiten" at bounding box center [1506, 438] width 56 height 24
